Goal: Check status: Check status

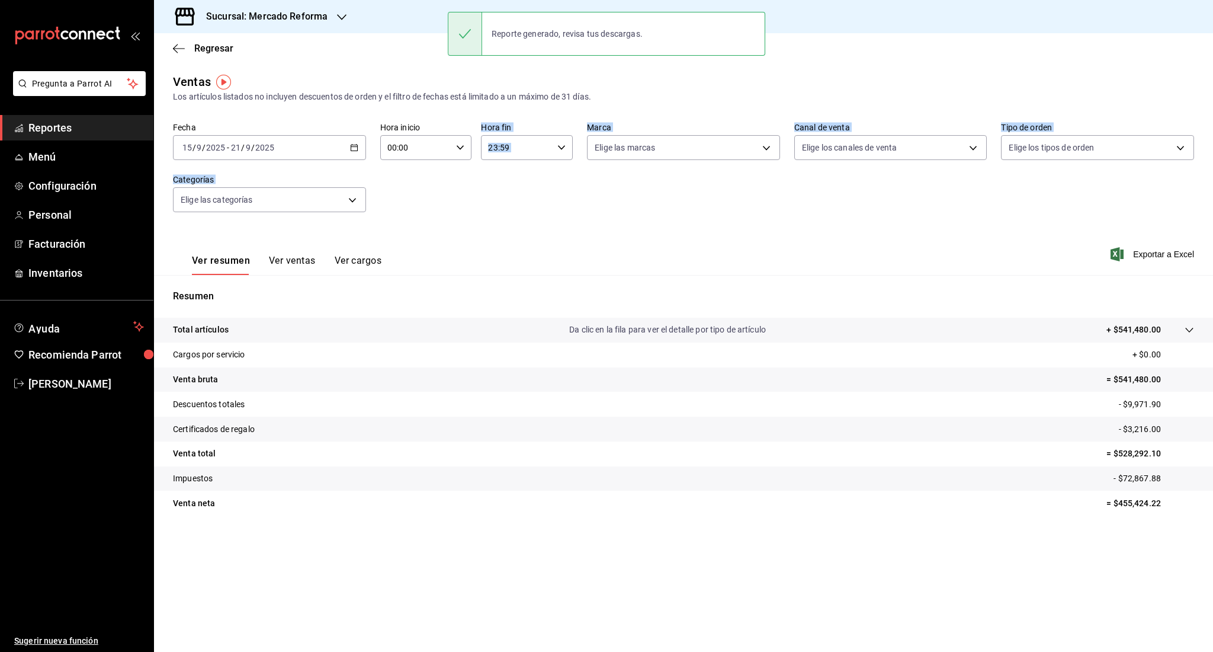
click at [70, 134] on span "Reportes" at bounding box center [86, 128] width 116 height 16
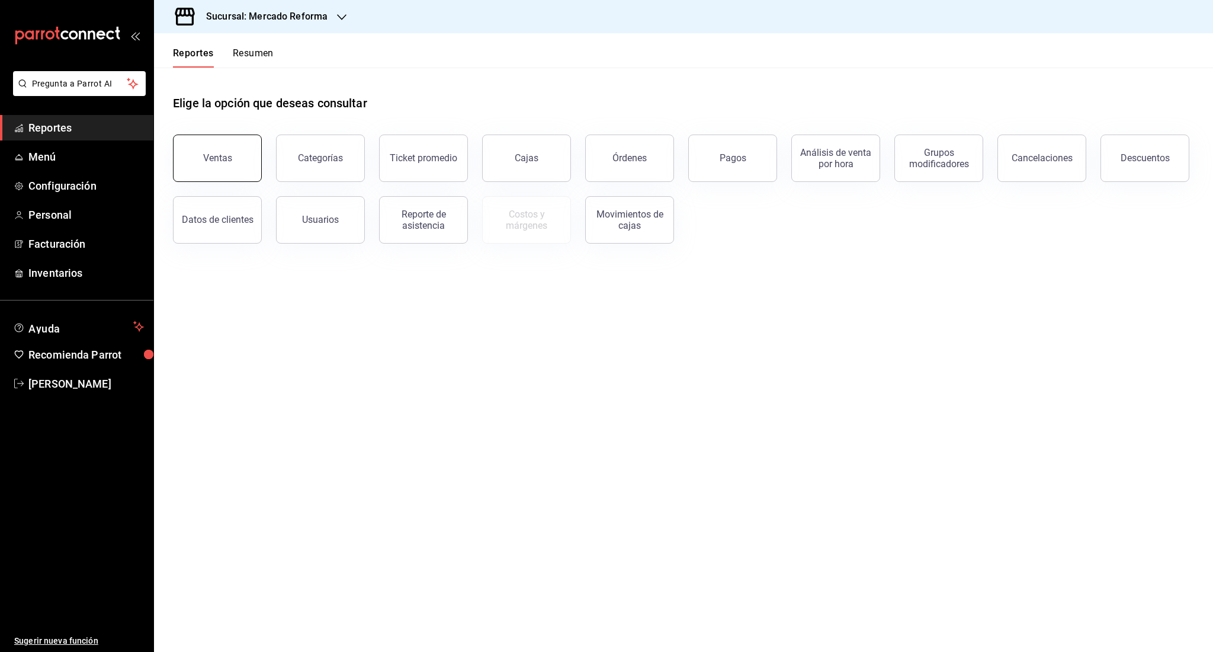
click at [193, 157] on button "Ventas" at bounding box center [217, 157] width 89 height 47
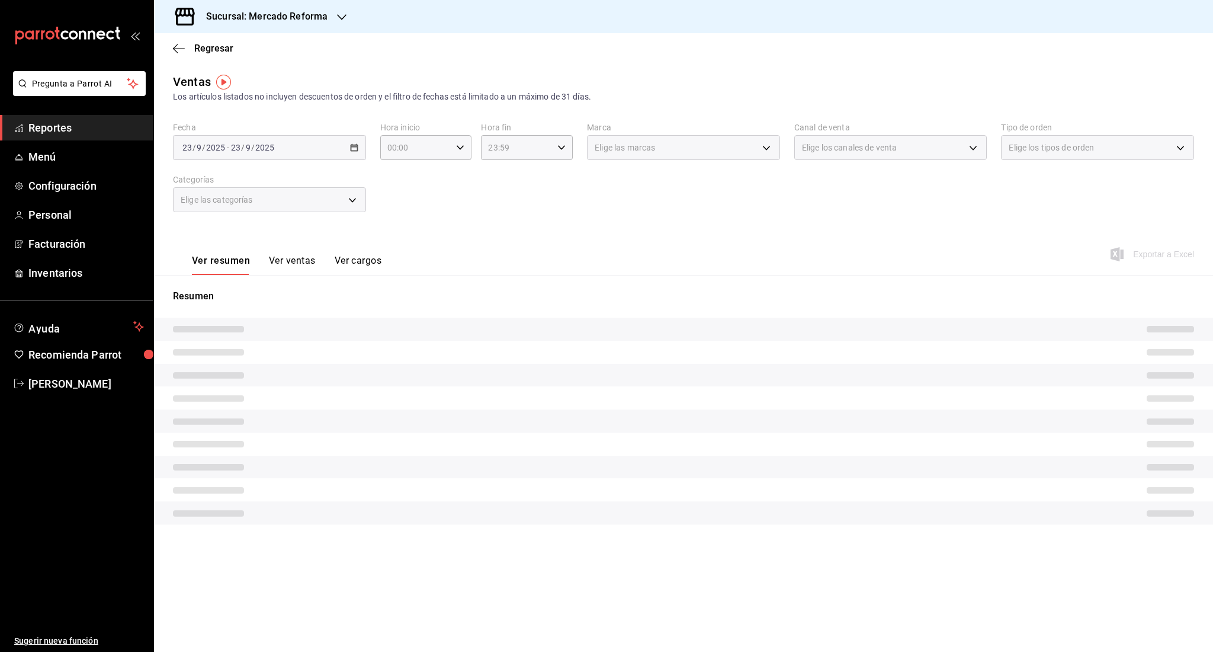
click at [234, 155] on div "[DATE] [DATE] - [DATE] [DATE]" at bounding box center [269, 147] width 193 height 25
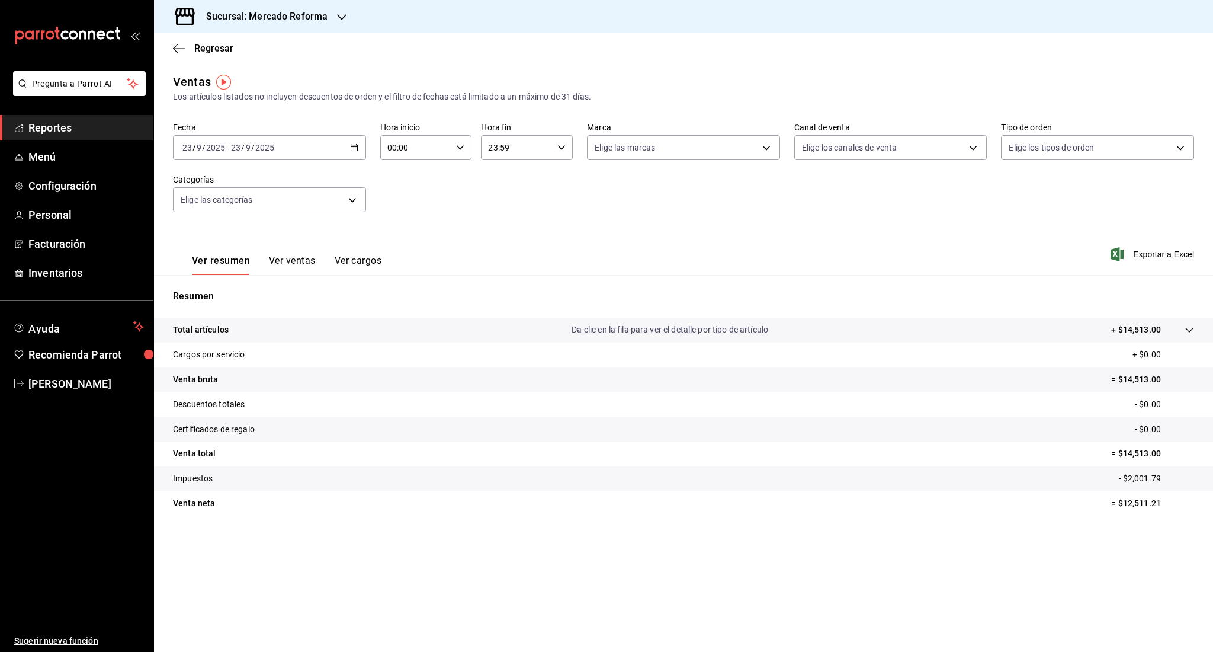
click at [234, 155] on div "[DATE] [DATE] - [DATE] [DATE]" at bounding box center [269, 147] width 193 height 25
click at [222, 204] on span "Ayer" at bounding box center [229, 210] width 92 height 12
